Goal: Use online tool/utility

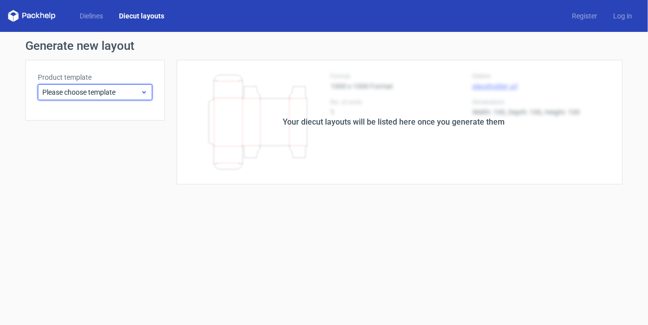
click at [113, 89] on span "Please choose template" at bounding box center [91, 92] width 98 height 10
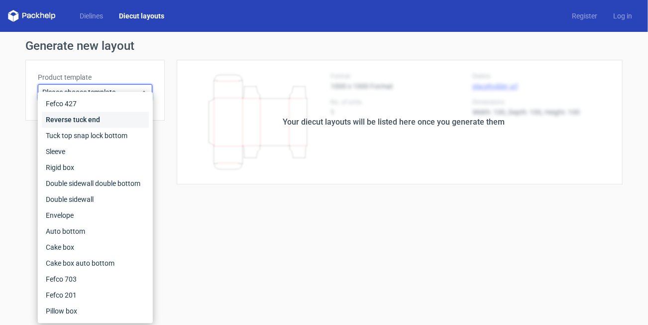
click at [97, 117] on div "Reverse tuck end" at bounding box center [95, 120] width 107 height 16
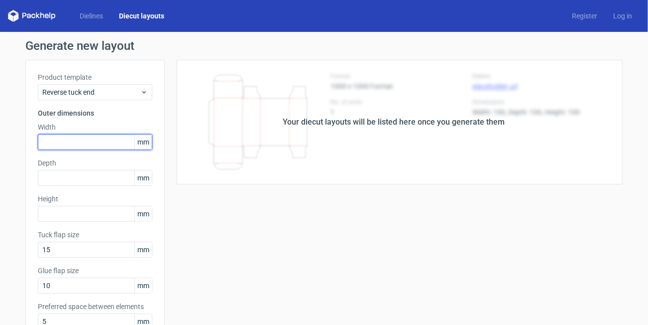
click at [102, 147] on input "text" at bounding box center [95, 142] width 115 height 16
type input "58"
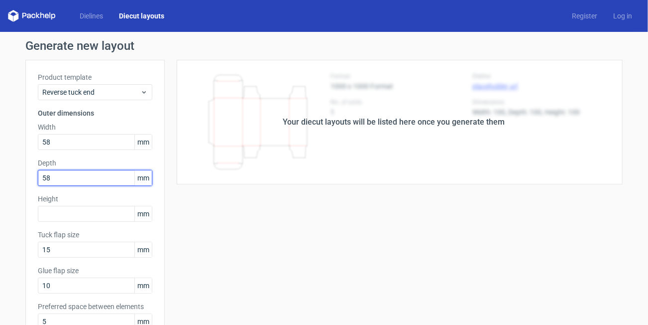
type input "58"
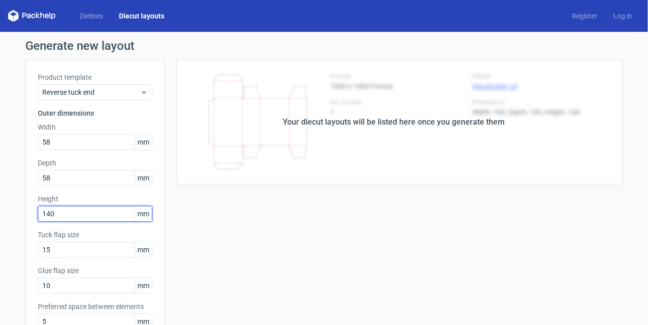
type input "140"
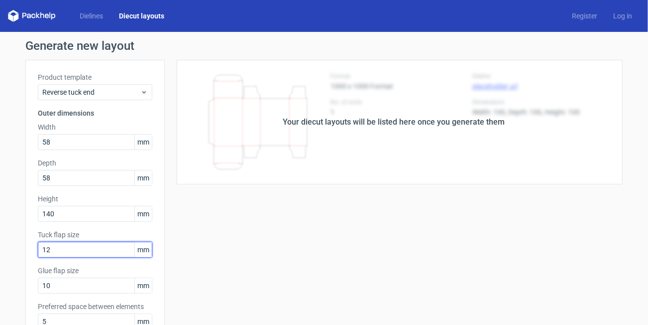
type input "12"
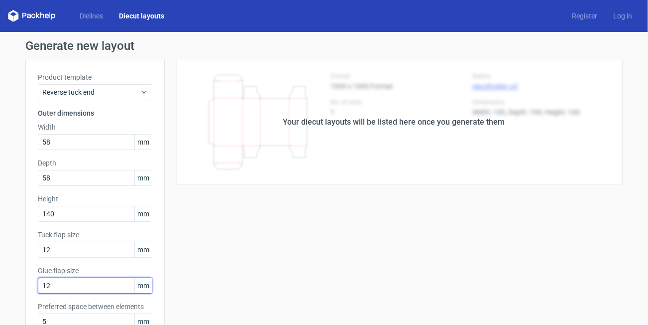
type input "12"
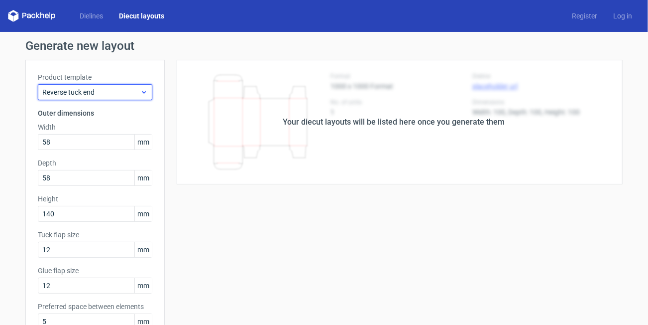
click at [98, 92] on span "Reverse tuck end" at bounding box center [91, 92] width 98 height 10
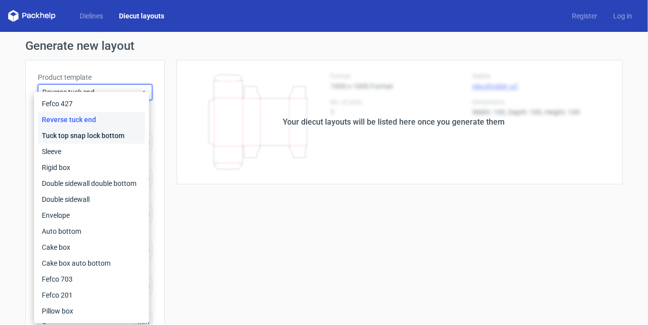
click at [98, 133] on div "Tuck top snap lock bottom" at bounding box center [91, 135] width 107 height 16
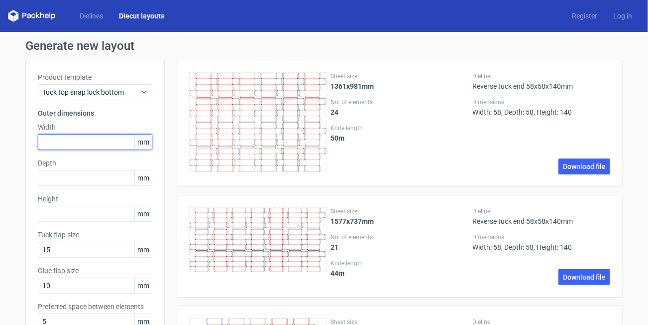
click at [62, 146] on input "text" at bounding box center [95, 142] width 115 height 16
type input "58"
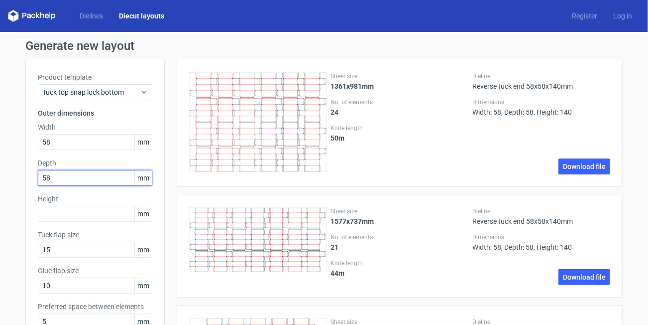
type input "58"
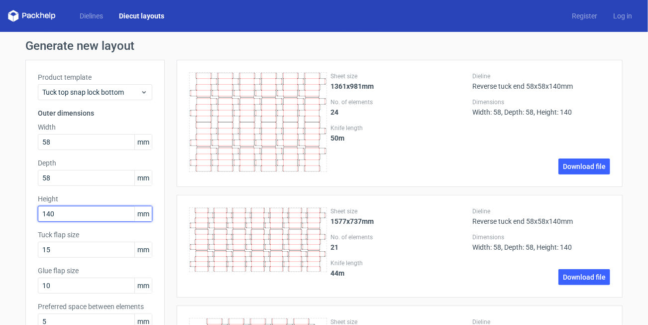
type input "140"
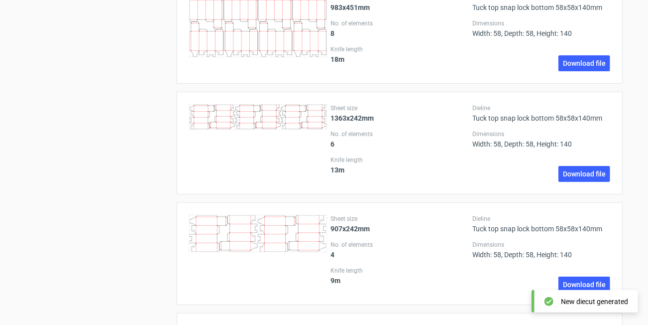
scroll to position [1295, 0]
